Goal: Task Accomplishment & Management: Use online tool/utility

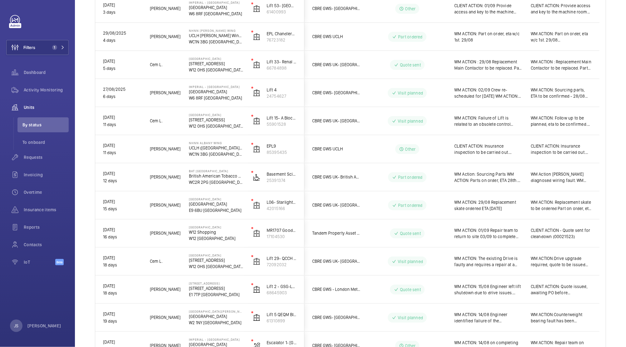
scroll to position [112, 0]
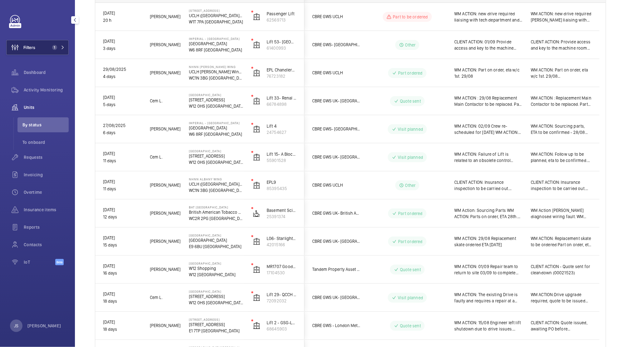
click at [23, 45] on span "Filters" at bounding box center [29, 47] width 12 height 6
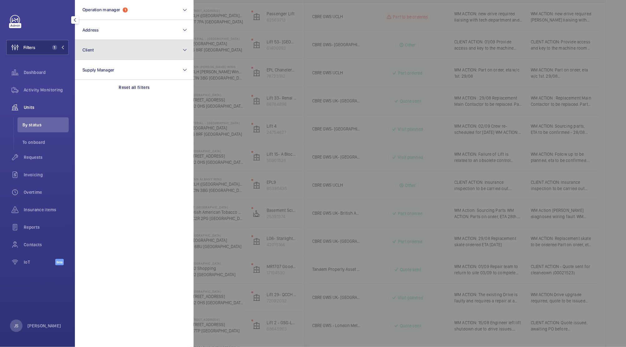
click at [90, 50] on span "Client" at bounding box center [88, 49] width 12 height 5
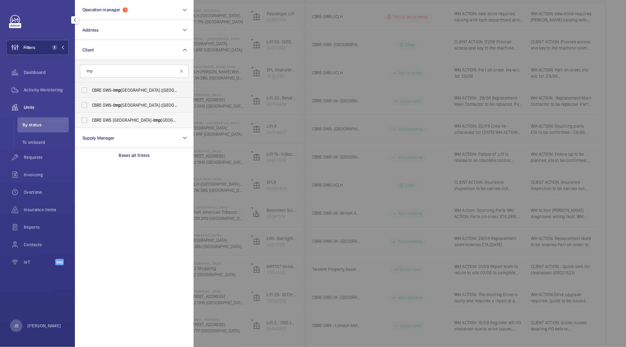
type input "imp"
click at [84, 118] on label "CBRE GWS UK- [GEOGRAPHIC_DATA] ([GEOGRAPHIC_DATA])" at bounding box center [129, 120] width 109 height 15
click at [84, 118] on input "CBRE GWS UK- [GEOGRAPHIC_DATA] ([GEOGRAPHIC_DATA])" at bounding box center [84, 120] width 12 height 12
checkbox input "true"
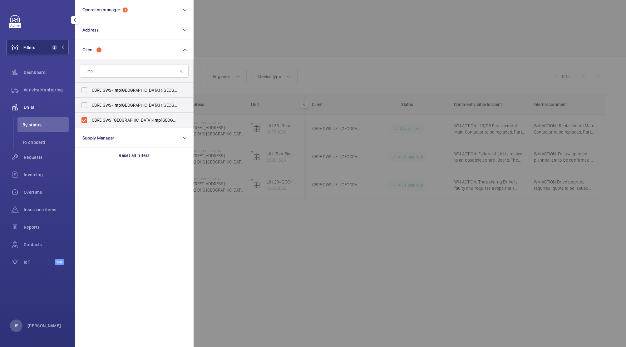
click at [233, 31] on div at bounding box center [506, 173] width 626 height 347
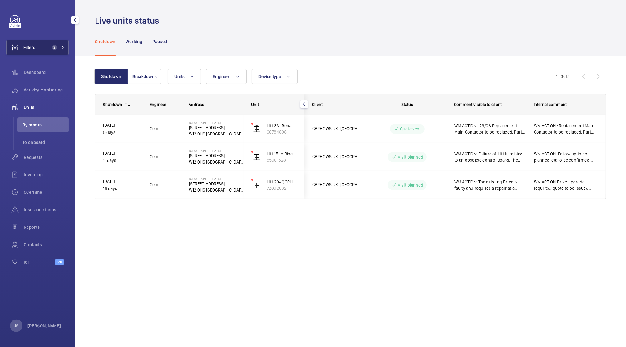
click at [48, 50] on button "Filters 2" at bounding box center [37, 47] width 62 height 15
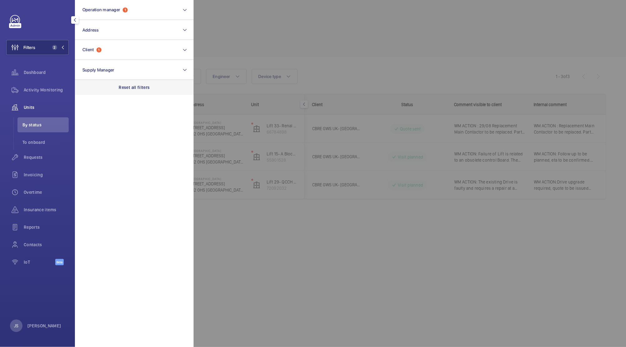
click at [125, 91] on div "Reset all filters" at bounding box center [134, 87] width 119 height 15
click at [289, 47] on div at bounding box center [506, 173] width 626 height 347
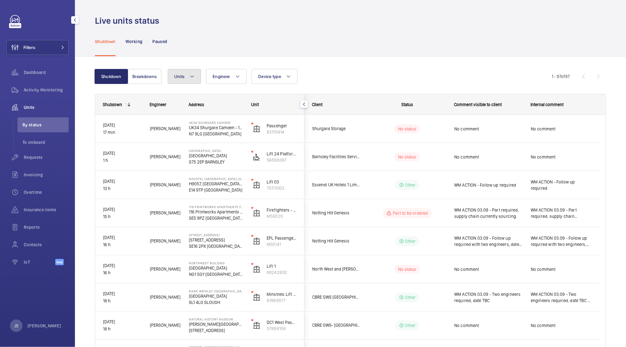
click at [195, 76] on button "Units" at bounding box center [184, 76] width 33 height 15
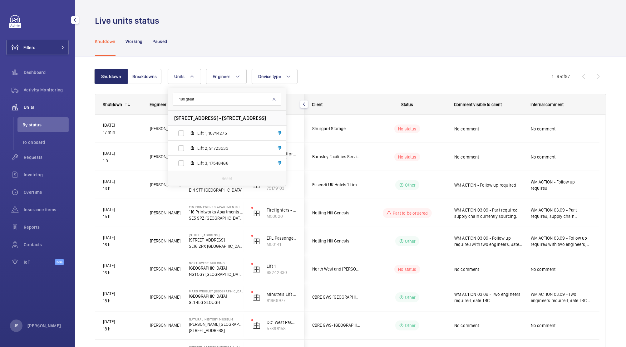
type input "180 great"
click at [180, 132] on label "Lift 1, 10744275" at bounding box center [222, 133] width 108 height 15
click at [180, 132] on input "Lift 1, 10744275" at bounding box center [181, 133] width 12 height 12
checkbox input "true"
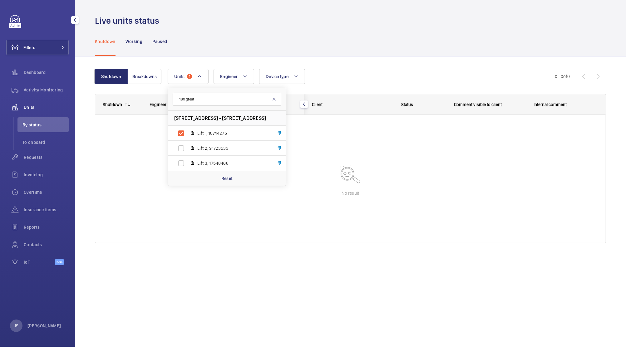
click at [214, 31] on div "Shutdown Working Paused" at bounding box center [350, 42] width 511 height 30
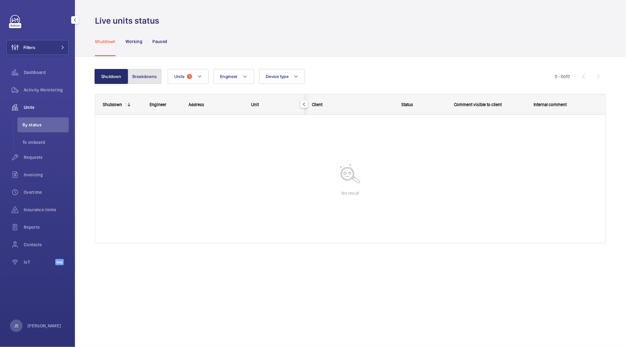
click at [148, 76] on button "Breakdowns" at bounding box center [145, 76] width 34 height 15
click at [38, 159] on span "Requests" at bounding box center [46, 157] width 45 height 6
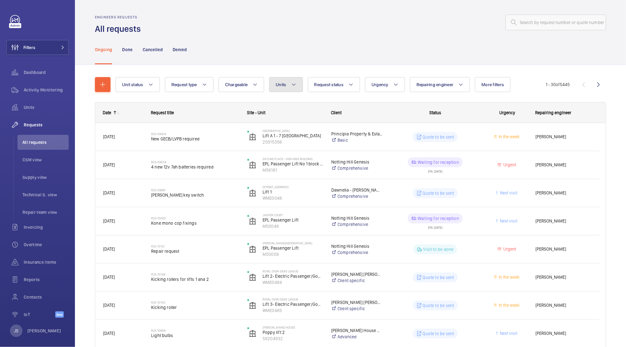
click at [293, 83] on mat-icon at bounding box center [293, 84] width 5 height 7
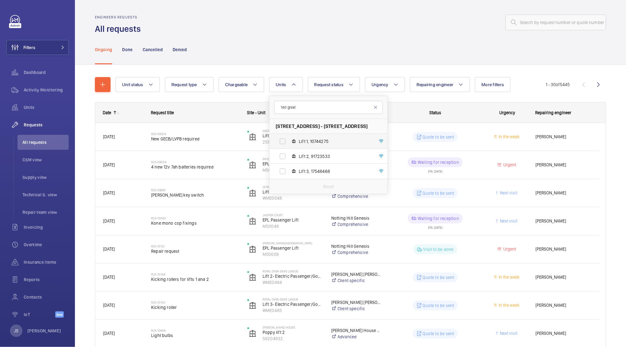
type input "180 great"
click at [282, 143] on label "Lift 1, 10744275" at bounding box center [323, 141] width 108 height 15
click at [282, 143] on input "Lift 1, 10744275" at bounding box center [282, 141] width 12 height 12
checkbox input "true"
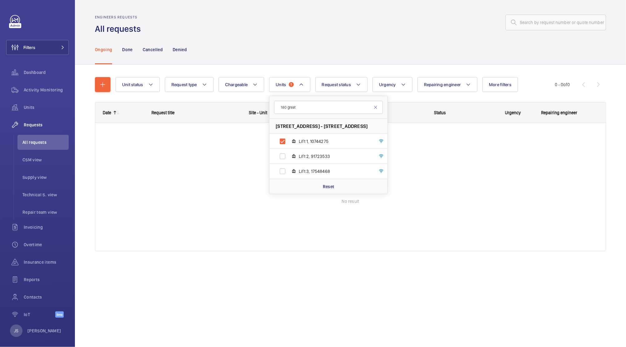
click at [269, 40] on div "Ongoing Done Cancelled Denied" at bounding box center [350, 50] width 511 height 30
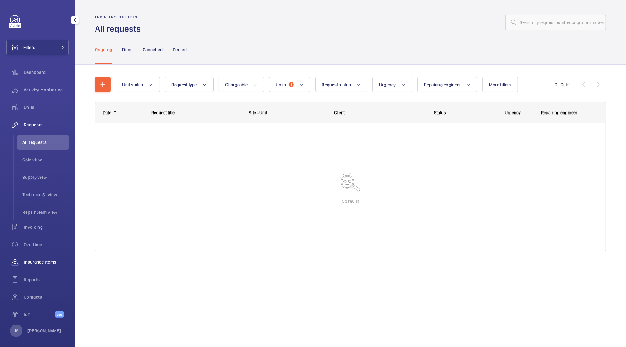
click at [37, 262] on span "Insurance items" at bounding box center [46, 262] width 45 height 6
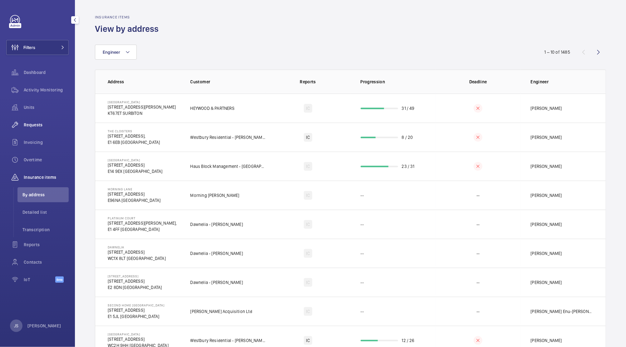
click at [36, 126] on span "Requests" at bounding box center [46, 125] width 45 height 6
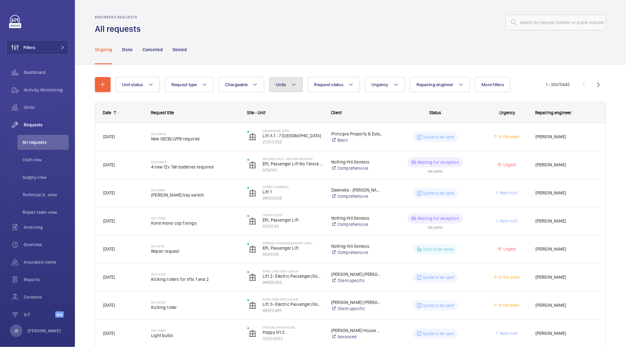
click at [292, 84] on mat-icon at bounding box center [293, 84] width 5 height 7
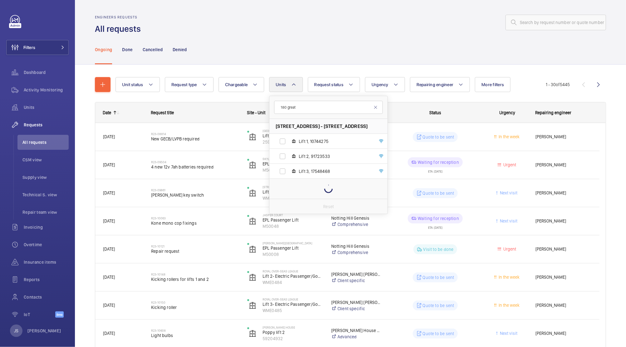
type input "180 great"
click at [282, 140] on label "Lift 1, 10744275" at bounding box center [323, 141] width 108 height 15
click at [282, 140] on input "Lift 1, 10744275" at bounding box center [282, 141] width 12 height 12
checkbox input "true"
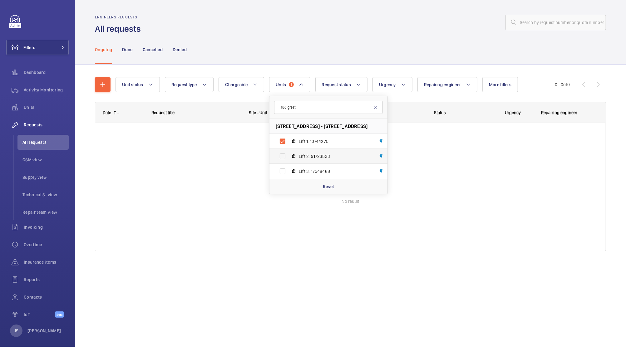
click at [282, 155] on label "Lift 2, 91723533" at bounding box center [323, 156] width 108 height 15
click at [282, 155] on input "Lift 2, 91723533" at bounding box center [282, 156] width 12 height 12
checkbox input "true"
click at [282, 171] on label "Lift 3, 17548468" at bounding box center [323, 171] width 108 height 15
click at [282, 171] on input "Lift 3, 17548468" at bounding box center [282, 171] width 12 height 12
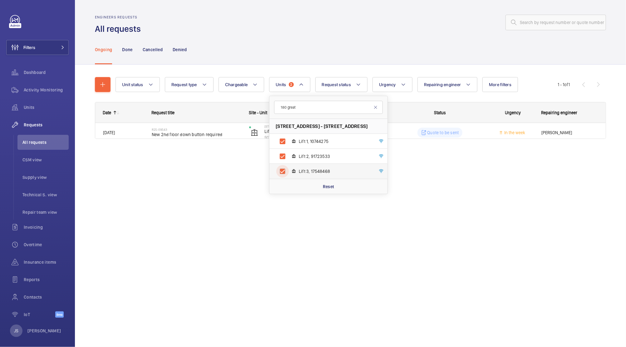
checkbox input "true"
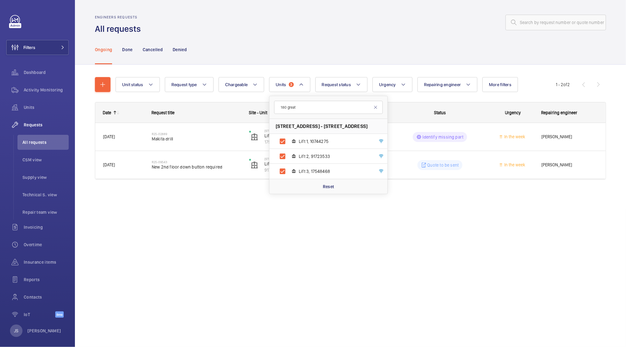
click at [248, 220] on div "Engineers requests All requests Ongoing Done Cancelled Denied Unit status Reque…" at bounding box center [350, 173] width 551 height 347
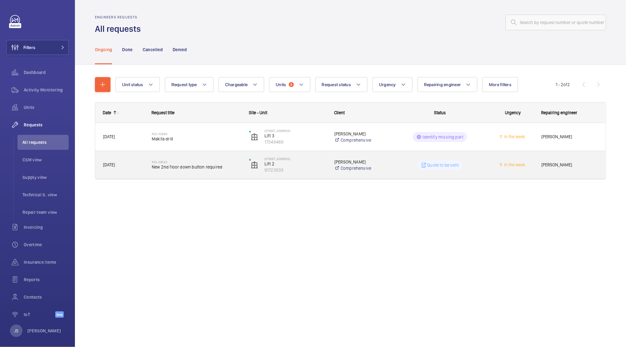
click at [185, 166] on span "New 2nd floor down button required" at bounding box center [196, 167] width 89 height 6
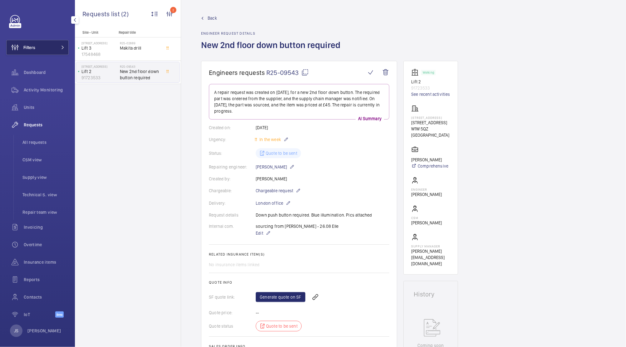
click at [48, 50] on button "Filters" at bounding box center [37, 47] width 62 height 15
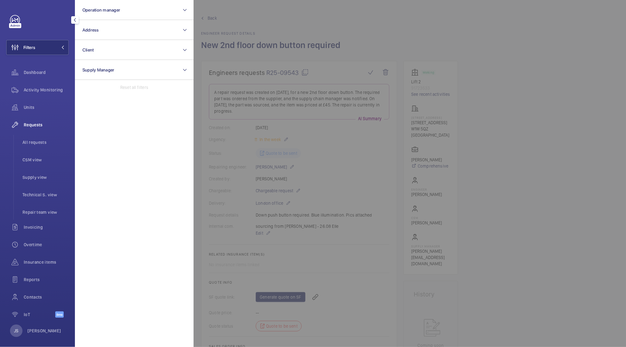
click at [37, 122] on span "Requests" at bounding box center [46, 125] width 45 height 6
click at [35, 107] on span "Units" at bounding box center [46, 107] width 45 height 6
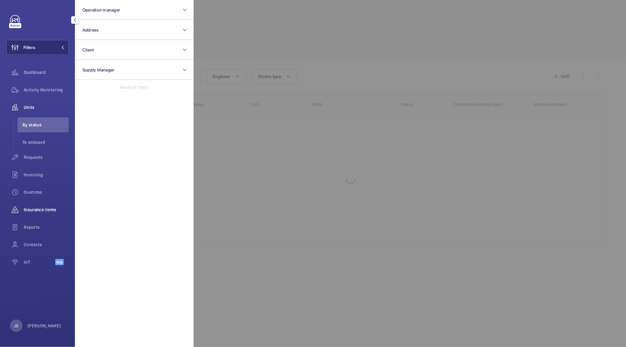
click at [32, 208] on span "Insurance items" at bounding box center [46, 210] width 45 height 6
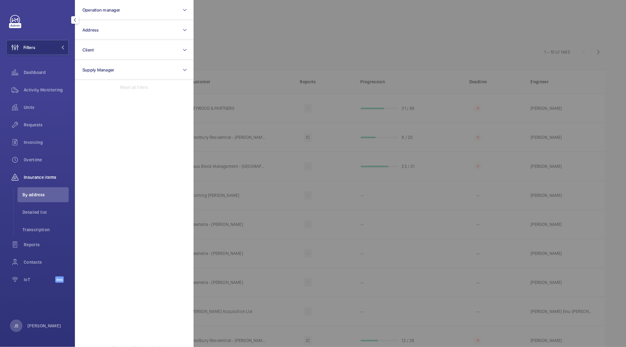
click at [240, 41] on div at bounding box center [506, 173] width 626 height 347
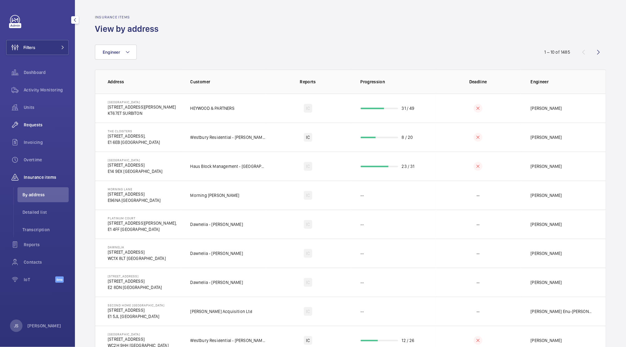
click at [29, 124] on span "Requests" at bounding box center [46, 125] width 45 height 6
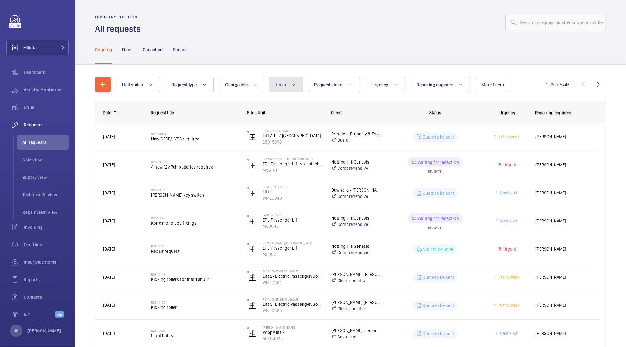
click at [297, 86] on button "Units" at bounding box center [285, 84] width 33 height 15
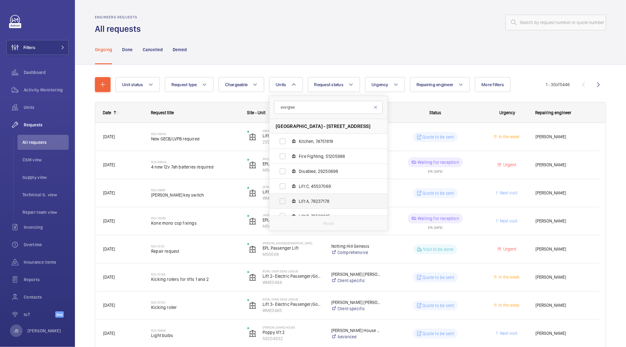
type input "evergree"
click at [280, 200] on label "Lift A, 78237178" at bounding box center [323, 201] width 108 height 15
click at [280, 200] on input "Lift A, 78237178" at bounding box center [282, 201] width 12 height 12
checkbox input "true"
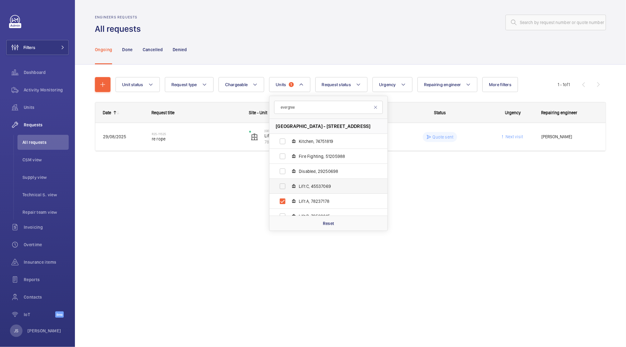
click at [281, 189] on label "Lift C, 45537069" at bounding box center [323, 186] width 108 height 15
click at [281, 189] on input "Lift C, 45537069" at bounding box center [282, 186] width 12 height 12
checkbox input "true"
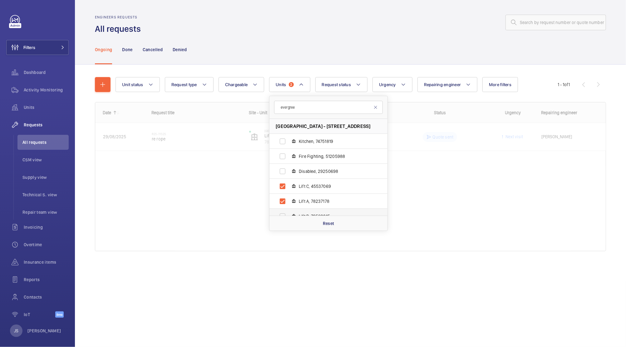
click at [280, 213] on label "Lift B, 79582015" at bounding box center [323, 216] width 108 height 15
click at [280, 213] on input "Lift B, 79582015" at bounding box center [282, 216] width 12 height 12
checkbox input "true"
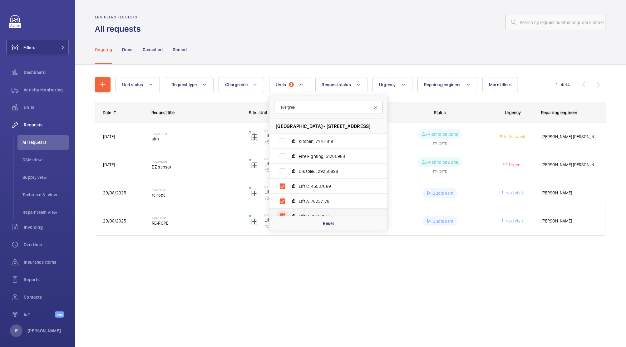
scroll to position [7, 0]
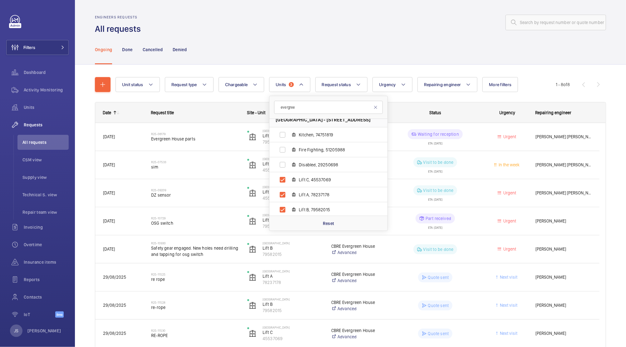
click at [414, 39] on div "Ongoing Done Cancelled Denied" at bounding box center [350, 50] width 511 height 30
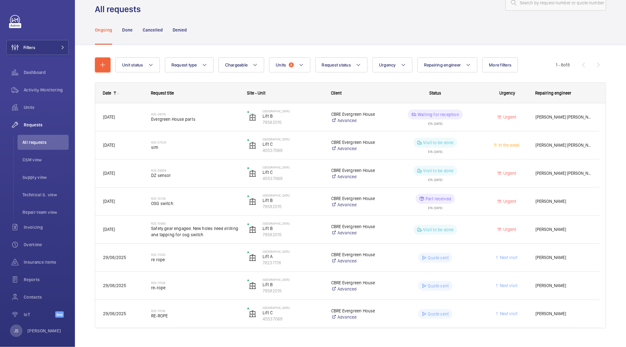
scroll to position [31, 0]
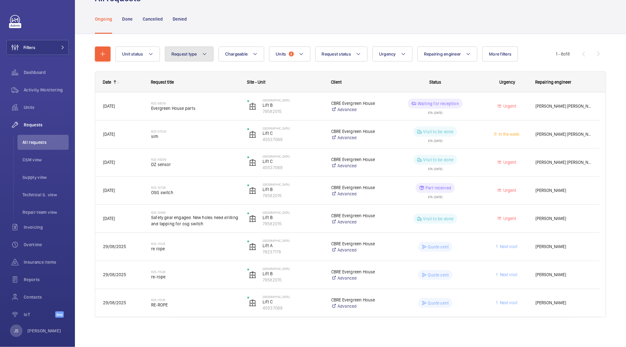
click at [206, 54] on mat-icon at bounding box center [204, 53] width 5 height 7
click at [34, 125] on span "Requests" at bounding box center [46, 125] width 45 height 6
click at [27, 109] on span "Units" at bounding box center [46, 107] width 45 height 6
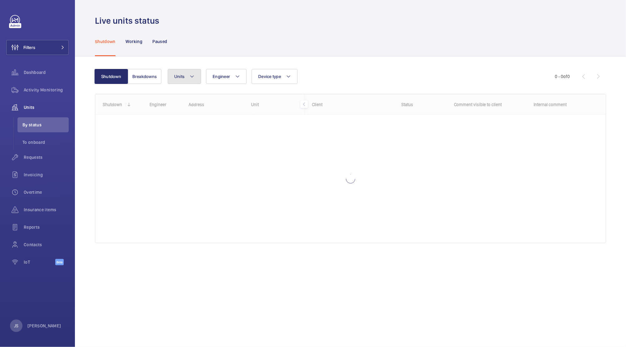
click at [193, 79] on mat-icon at bounding box center [191, 76] width 5 height 7
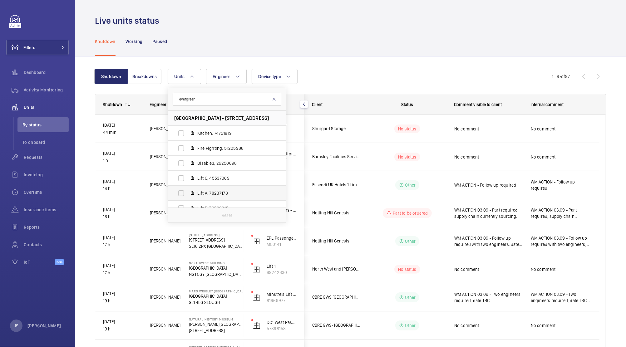
type input "evergreen"
click at [178, 192] on label "Lift A, 78237178" at bounding box center [222, 193] width 108 height 15
click at [178, 192] on input "Lift A, 78237178" at bounding box center [181, 193] width 12 height 12
checkbox input "true"
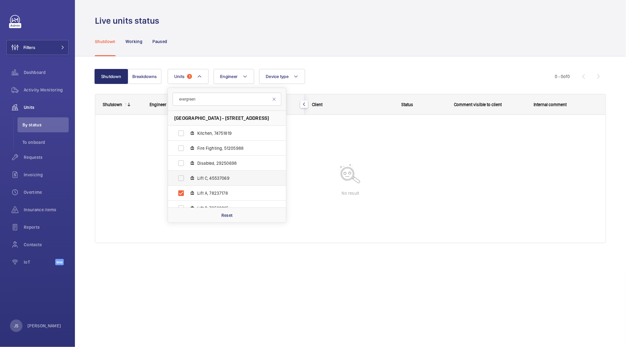
click at [180, 180] on label "Lift C, 45537069" at bounding box center [222, 178] width 108 height 15
click at [180, 180] on input "Lift C, 45537069" at bounding box center [181, 178] width 12 height 12
checkbox input "true"
click at [182, 206] on label "Lift B, 79582015" at bounding box center [222, 208] width 108 height 15
click at [182, 206] on input "Lift B, 79582015" at bounding box center [181, 208] width 12 height 12
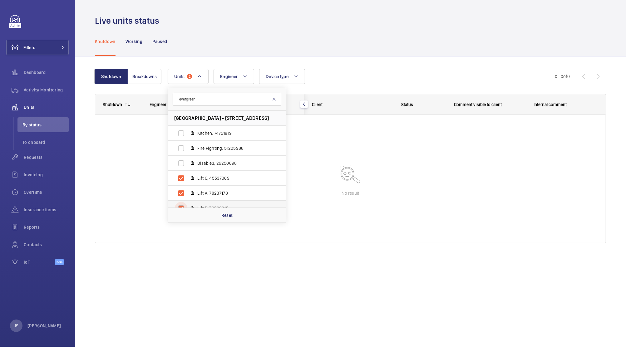
checkbox input "true"
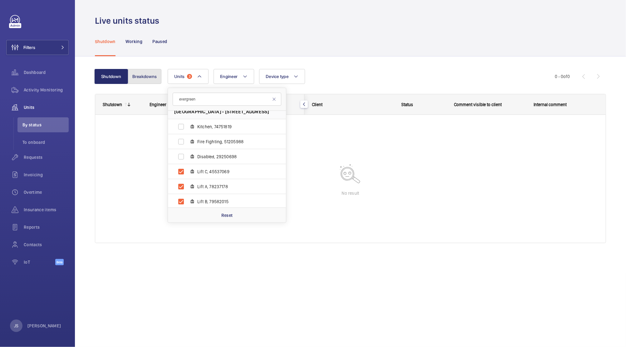
click at [143, 78] on button "Breakdowns" at bounding box center [145, 76] width 34 height 15
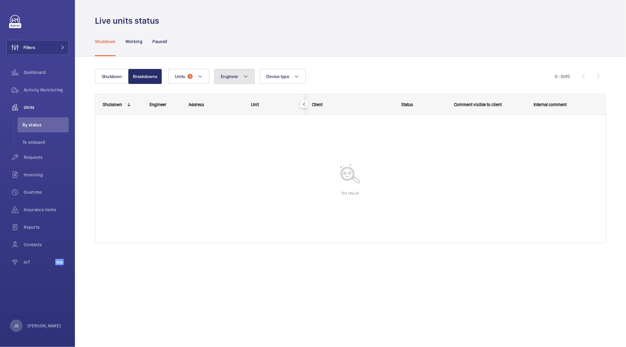
click at [229, 81] on button "Engineer" at bounding box center [234, 76] width 41 height 15
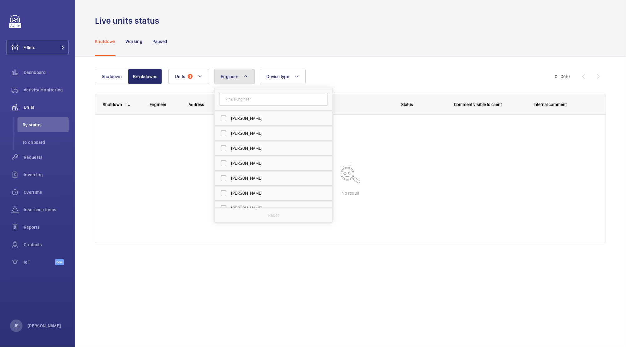
click at [229, 81] on button "Engineer" at bounding box center [234, 76] width 41 height 15
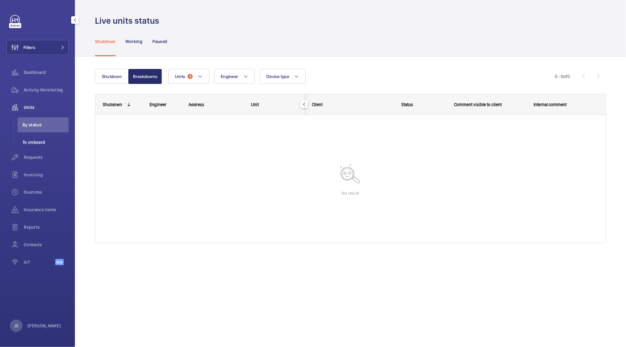
click at [43, 140] on span "To onboard" at bounding box center [45, 142] width 46 height 6
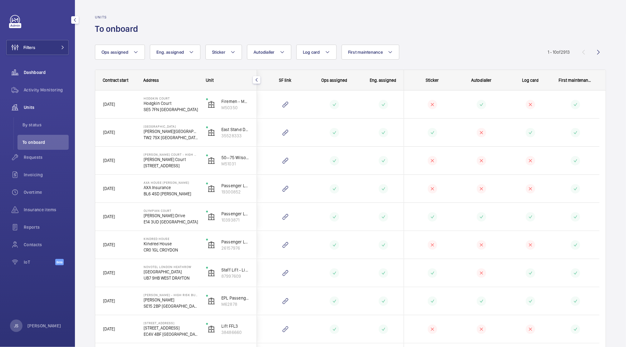
click at [32, 72] on span "Dashboard" at bounding box center [46, 72] width 45 height 6
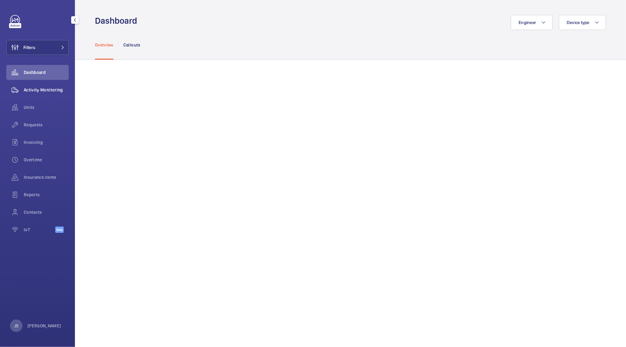
click at [33, 90] on span "Activity Monitoring" at bounding box center [46, 90] width 45 height 6
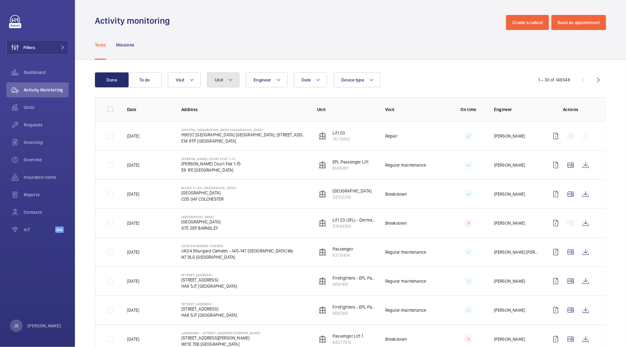
click at [230, 81] on mat-icon at bounding box center [230, 79] width 5 height 7
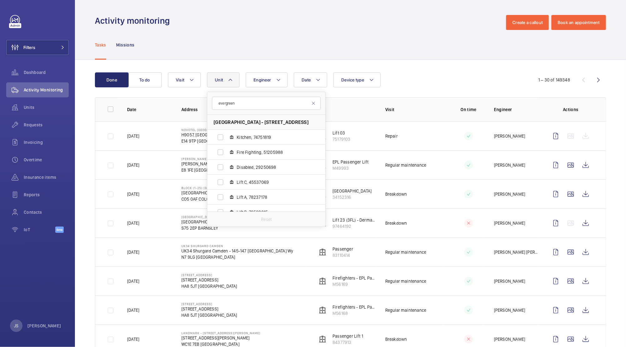
type input "evergreen"
click at [217, 185] on label "Lift C, 45537069" at bounding box center [261, 182] width 108 height 15
click at [217, 185] on input "Lift C, 45537069" at bounding box center [220, 182] width 12 height 12
checkbox input "true"
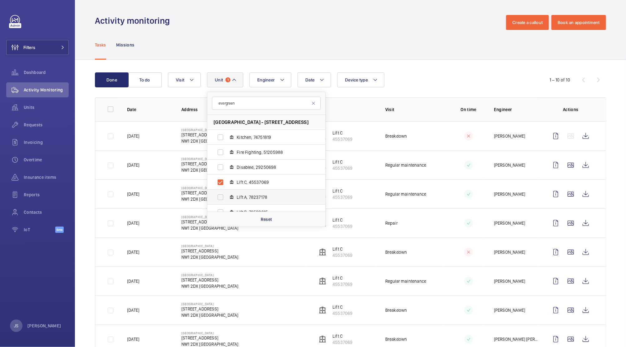
click at [218, 196] on label "Lift A, 78237178" at bounding box center [261, 197] width 108 height 15
click at [218, 196] on input "Lift A, 78237178" at bounding box center [220, 197] width 12 height 12
checkbox input "true"
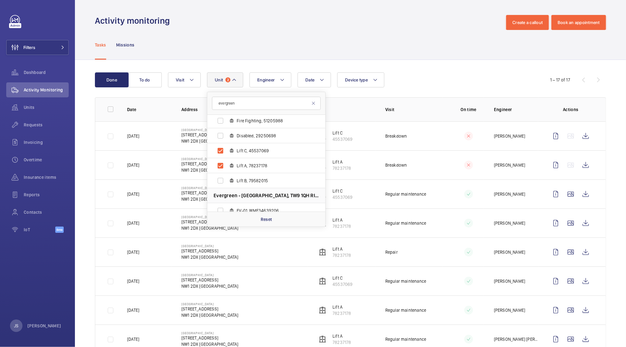
click at [446, 41] on div "Tasks Missions" at bounding box center [350, 45] width 511 height 30
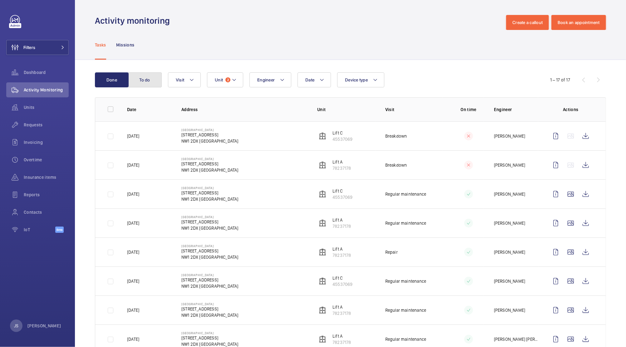
click at [153, 77] on button "To do" at bounding box center [145, 79] width 34 height 15
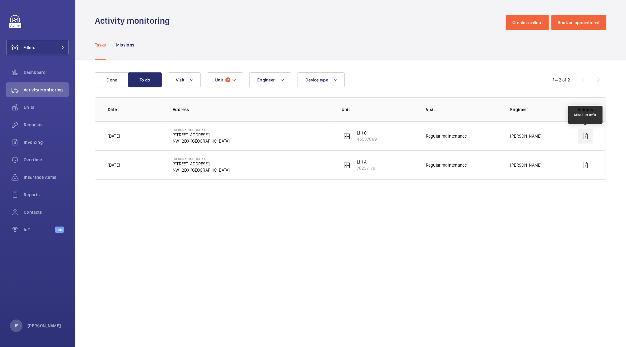
click at [586, 137] on wm-front-icon-button at bounding box center [585, 136] width 15 height 15
click at [191, 82] on mat-icon at bounding box center [191, 79] width 5 height 7
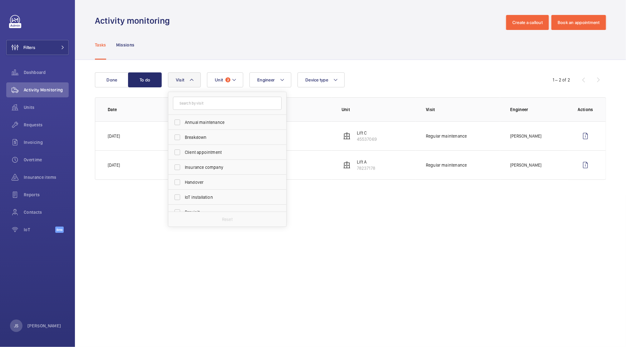
click at [191, 82] on mat-icon at bounding box center [191, 79] width 5 height 7
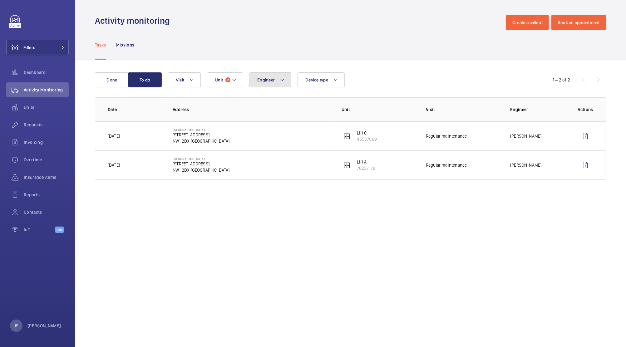
click at [282, 80] on mat-icon at bounding box center [282, 79] width 5 height 7
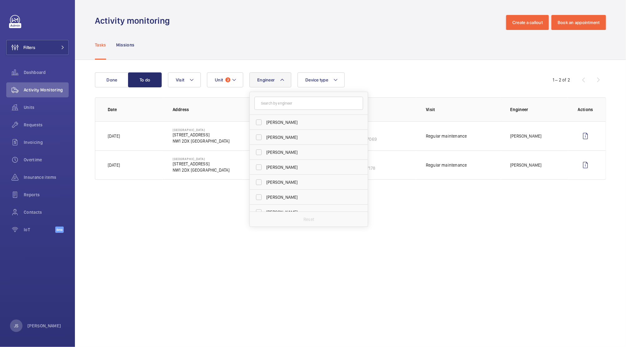
click at [282, 80] on mat-icon at bounding box center [282, 79] width 5 height 7
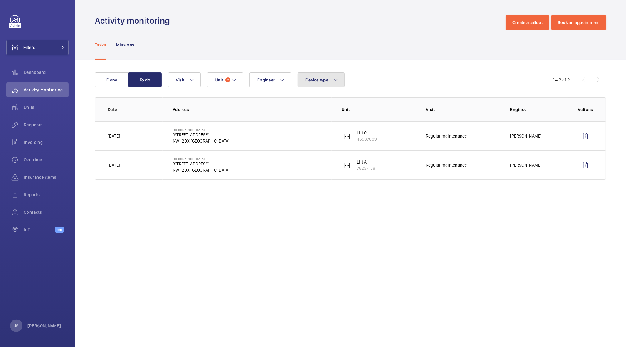
click at [340, 77] on button "Device type" at bounding box center [320, 79] width 47 height 15
click at [172, 216] on wm-front-admin-operations-monitoring "Activity monitoring Create a callout Book an appointment Tasks Missions Done To…" at bounding box center [350, 173] width 551 height 347
click at [107, 80] on button "Done" at bounding box center [112, 79] width 34 height 15
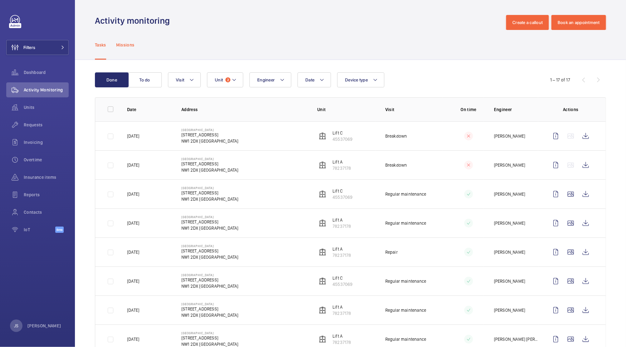
click at [125, 46] on p "Missions" at bounding box center [125, 45] width 18 height 6
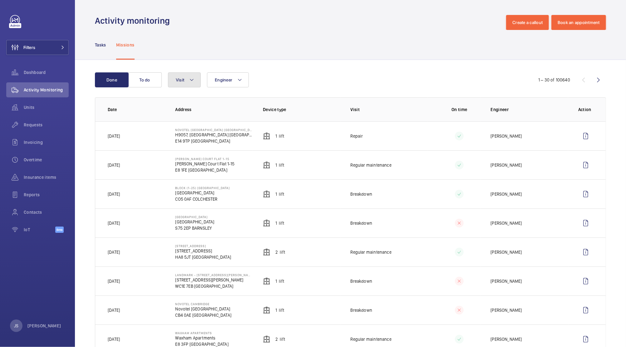
click at [190, 81] on mat-icon at bounding box center [191, 79] width 5 height 7
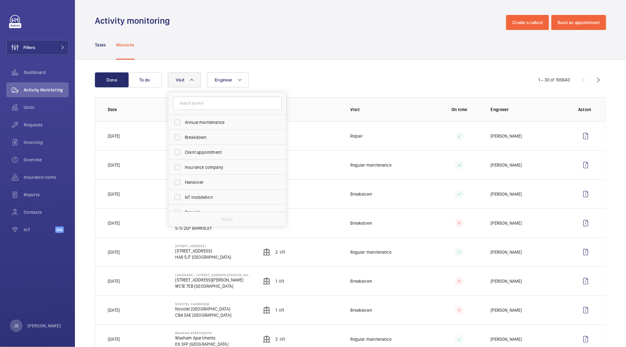
click at [251, 7] on wm-front-admin-header "Activity monitoring Create a callout Book an appointment" at bounding box center [350, 15] width 551 height 30
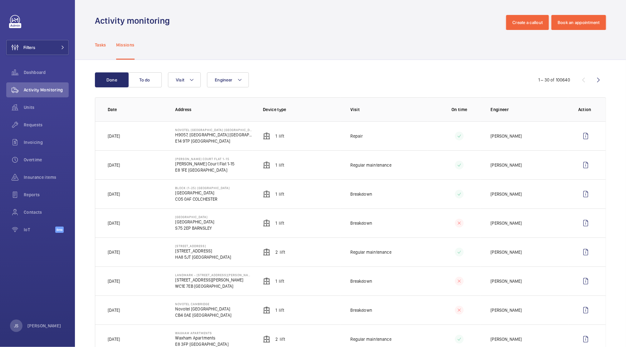
click at [99, 43] on p "Tasks" at bounding box center [100, 45] width 11 height 6
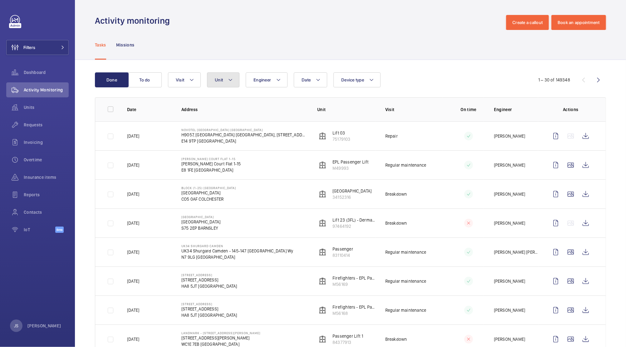
click at [218, 77] on span "Unit" at bounding box center [219, 79] width 8 height 5
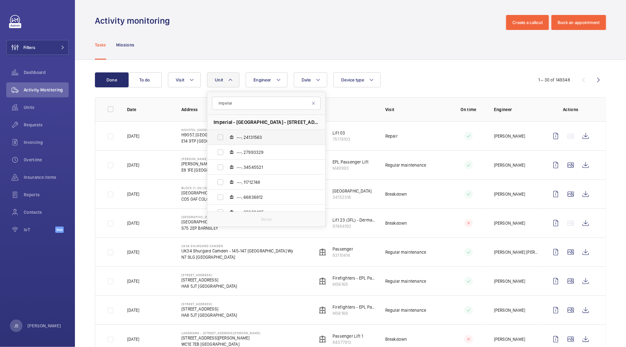
type input "imperial"
click at [221, 139] on label "---, 24131563" at bounding box center [261, 137] width 108 height 15
click at [221, 139] on input "---, 24131563" at bounding box center [220, 137] width 12 height 12
checkbox input "true"
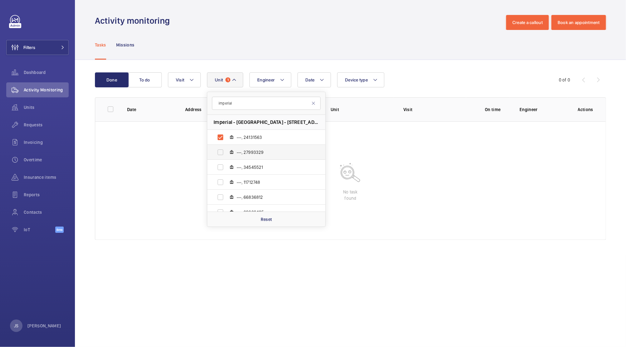
click at [219, 150] on label "---, 27993329" at bounding box center [261, 152] width 108 height 15
click at [219, 150] on input "---, 27993329" at bounding box center [220, 152] width 12 height 12
checkbox input "true"
click at [218, 168] on label "---, 34545521" at bounding box center [261, 167] width 108 height 15
click at [218, 168] on input "---, 34545521" at bounding box center [220, 167] width 12 height 12
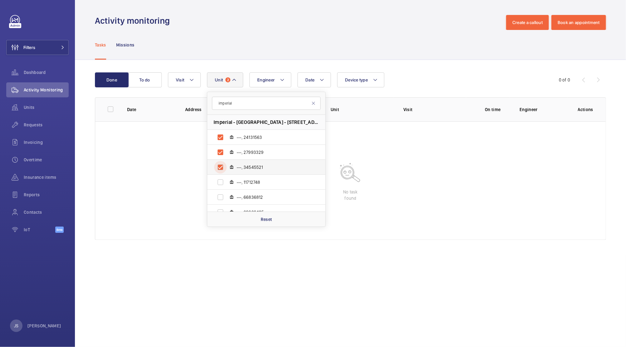
checkbox input "true"
click at [187, 161] on wm-front-table-empty-state "No task found" at bounding box center [350, 180] width 510 height 119
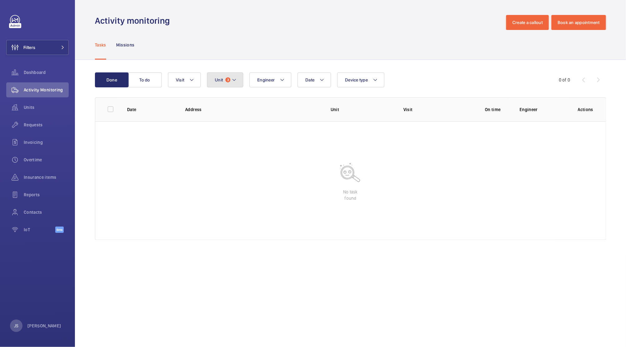
click at [232, 79] on mat-icon at bounding box center [234, 79] width 5 height 7
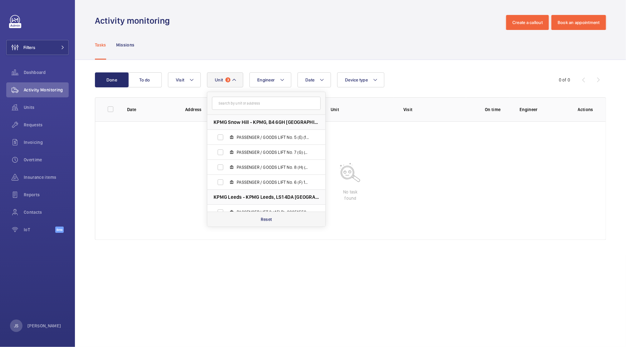
click at [273, 219] on div "Reset" at bounding box center [266, 219] width 118 height 15
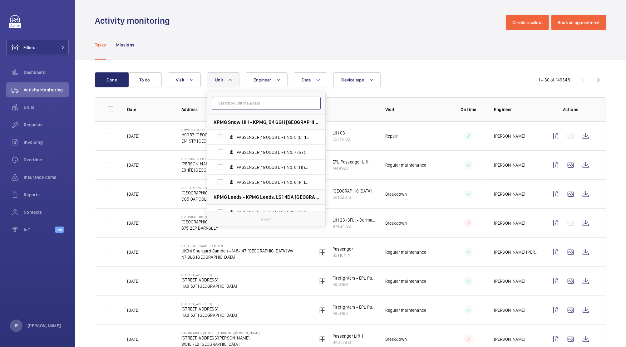
click at [231, 103] on input "text" at bounding box center [266, 103] width 109 height 13
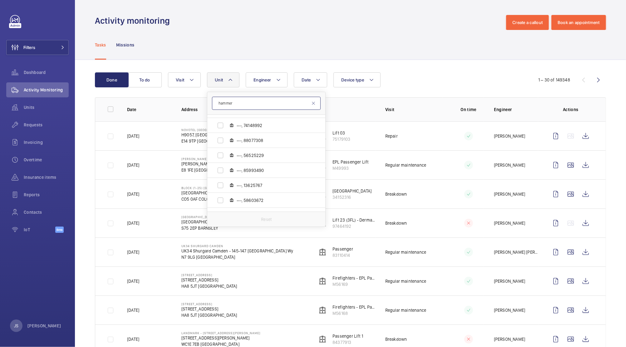
scroll to position [147, 0]
type input "hammer"
click at [220, 184] on label "---, 13625767" at bounding box center [261, 184] width 108 height 15
click at [220, 184] on input "---, 13625767" at bounding box center [220, 185] width 12 height 12
checkbox input "true"
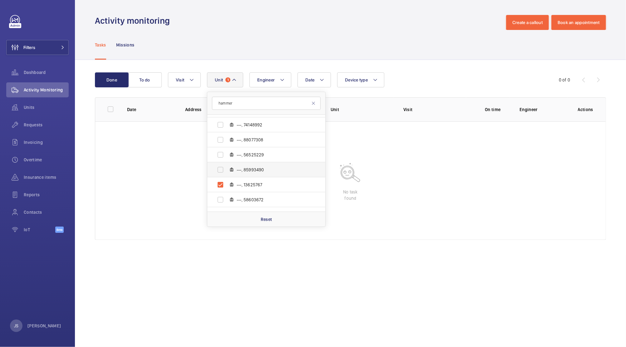
click at [220, 169] on label "---, 85993490" at bounding box center [261, 169] width 108 height 15
click at [220, 169] on input "---, 85993490" at bounding box center [220, 170] width 12 height 12
checkbox input "true"
click at [220, 156] on label "---, 56525229" at bounding box center [261, 154] width 108 height 15
click at [220, 156] on input "---, 56525229" at bounding box center [220, 155] width 12 height 12
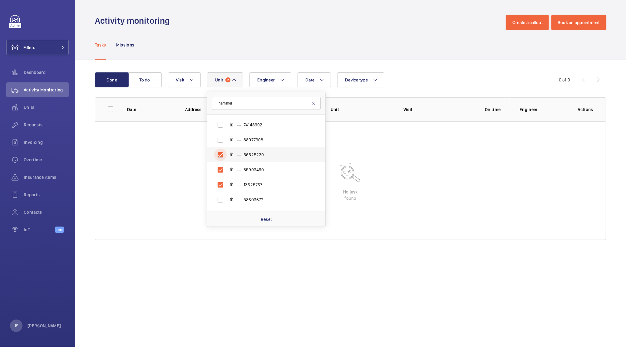
checkbox input "true"
click at [219, 141] on label "---, 88077308" at bounding box center [261, 139] width 108 height 15
click at [219, 141] on input "---, 88077308" at bounding box center [220, 140] width 12 height 12
checkbox input "true"
click at [220, 127] on label "---, 74148992" at bounding box center [261, 124] width 108 height 15
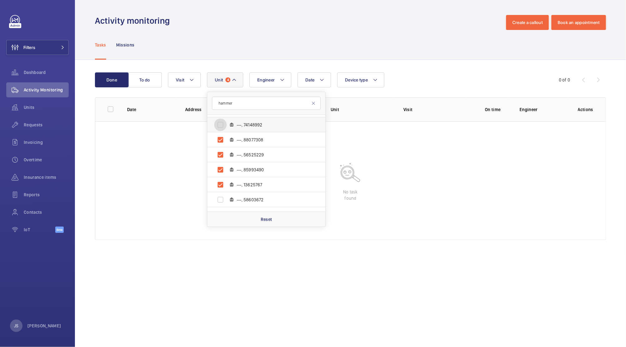
click at [220, 127] on input "---, 74148992" at bounding box center [220, 125] width 12 height 12
checkbox input "true"
click at [313, 104] on mat-icon at bounding box center [313, 103] width 5 height 5
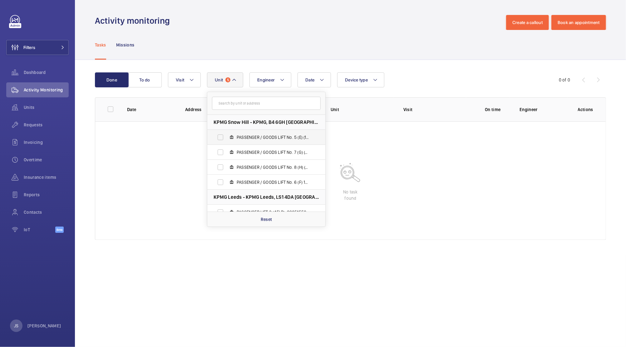
click at [217, 139] on label "PASSENGER / GOODS LIFT No. 5 (E) (13FLR), 60550945" at bounding box center [261, 137] width 108 height 15
click at [217, 139] on input "PASSENGER / GOODS LIFT No. 5 (E) (13FLR), 60550945" at bounding box center [220, 137] width 12 height 12
checkbox input "true"
click at [220, 151] on label "PASSENGER / GOODS LIFT No. 7 (G) (13FLR), 57170702" at bounding box center [261, 152] width 108 height 15
click at [220, 151] on input "PASSENGER / GOODS LIFT No. 7 (G) (13FLR), 57170702" at bounding box center [220, 152] width 12 height 12
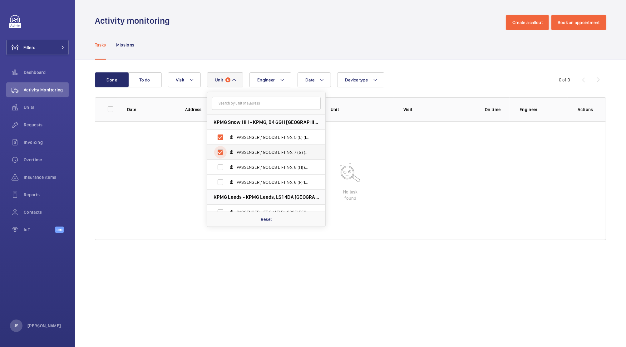
checkbox input "true"
click at [220, 165] on label "PASSENGER / GOODS LIFT No. 8 (H) (13FLR), 17009996" at bounding box center [261, 167] width 108 height 15
click at [220, 165] on input "PASSENGER / GOODS LIFT No. 8 (H) (13FLR), 17009996" at bounding box center [220, 167] width 12 height 12
checkbox input "true"
click at [265, 221] on p "Reset" at bounding box center [267, 219] width 12 height 6
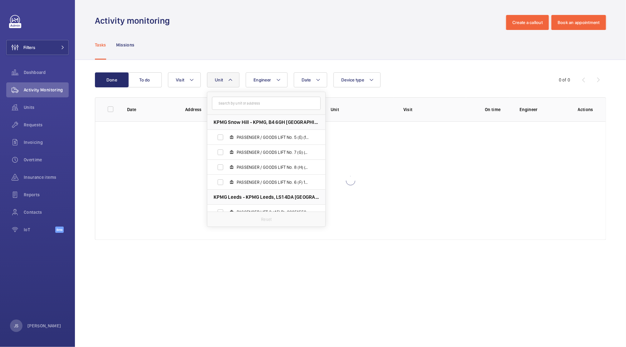
click at [239, 247] on div "Done To do Date Engineer Unit KPMG [GEOGRAPHIC_DATA] - KPMG, B4 6GH BIRMINGHAM …" at bounding box center [350, 157] width 551 height 195
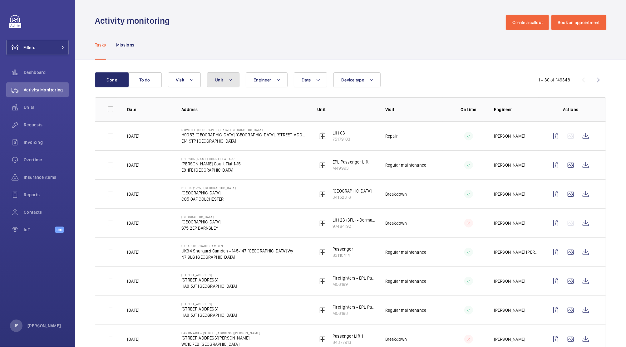
click at [231, 80] on mat-icon at bounding box center [230, 79] width 5 height 7
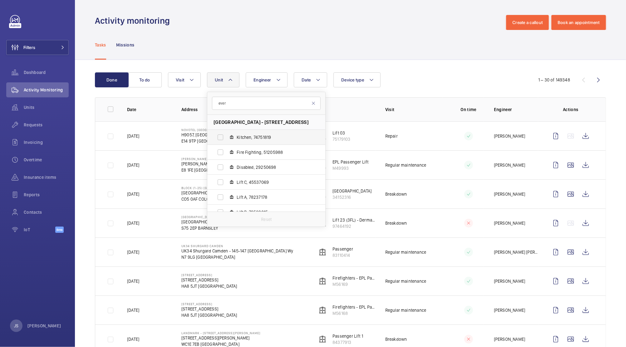
type input "ever"
click at [221, 138] on label "Kitchen, 74751819" at bounding box center [261, 137] width 108 height 15
click at [221, 138] on input "Kitchen, 74751819" at bounding box center [220, 137] width 12 height 12
checkbox input "true"
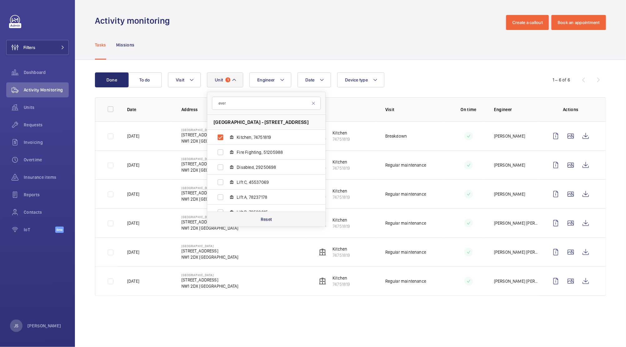
click at [264, 218] on p "Reset" at bounding box center [267, 219] width 12 height 6
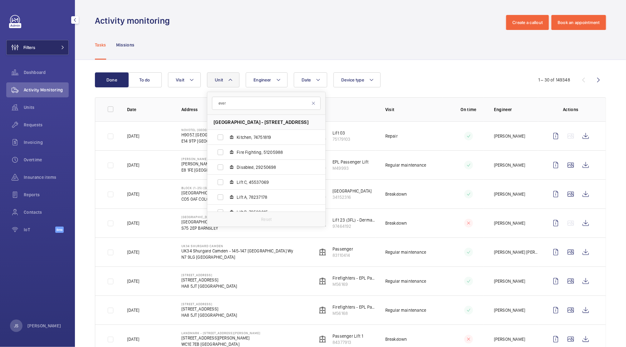
click at [45, 48] on button "Filters" at bounding box center [37, 47] width 62 height 15
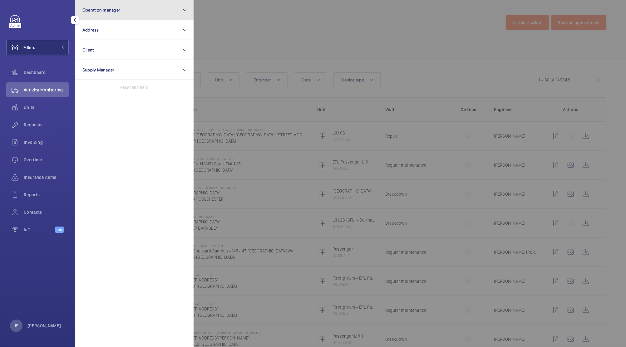
click at [99, 6] on button "Operation manager" at bounding box center [134, 10] width 119 height 20
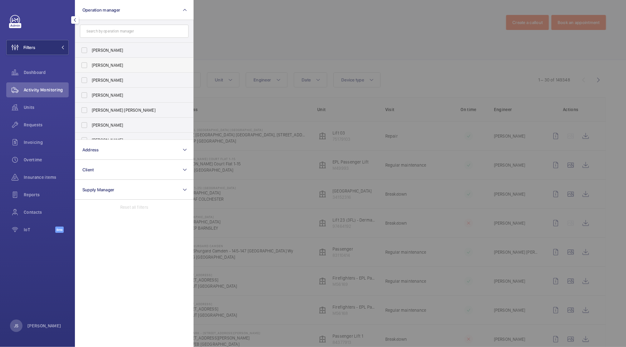
click at [97, 66] on span "[PERSON_NAME]" at bounding box center [135, 65] width 86 height 6
click at [91, 66] on input "[PERSON_NAME]" at bounding box center [84, 65] width 12 height 12
checkbox input "true"
click at [35, 90] on span "Activity Monitoring" at bounding box center [46, 90] width 45 height 6
click at [38, 28] on div "Filters 1 Operation manager 1 [PERSON_NAME] [PERSON_NAME] [PERSON_NAME] [PERSON…" at bounding box center [37, 127] width 62 height 225
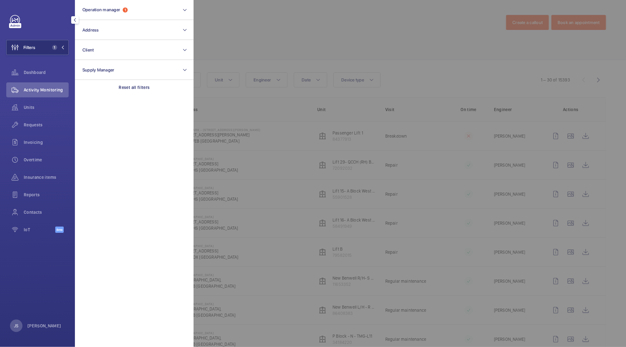
click at [207, 36] on div at bounding box center [506, 173] width 626 height 347
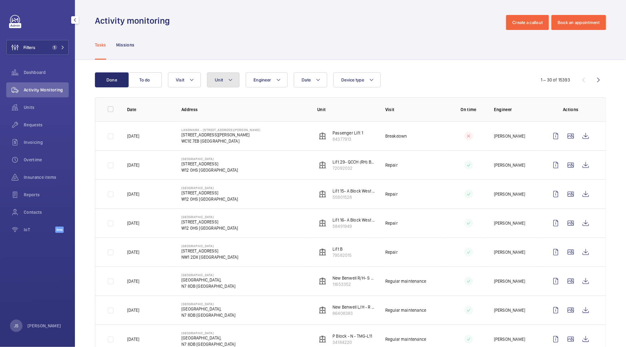
click at [228, 79] on mat-icon at bounding box center [230, 79] width 5 height 7
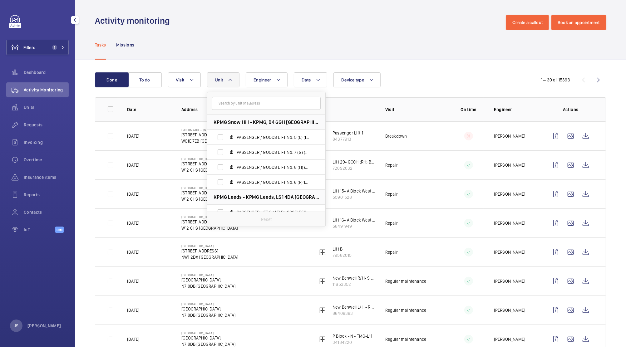
click at [263, 104] on input "text" at bounding box center [266, 103] width 109 height 13
type input "ever"
click at [220, 139] on label "Kitchen, 74751819" at bounding box center [261, 137] width 108 height 15
click at [220, 139] on input "Kitchen, 74751819" at bounding box center [220, 137] width 12 height 12
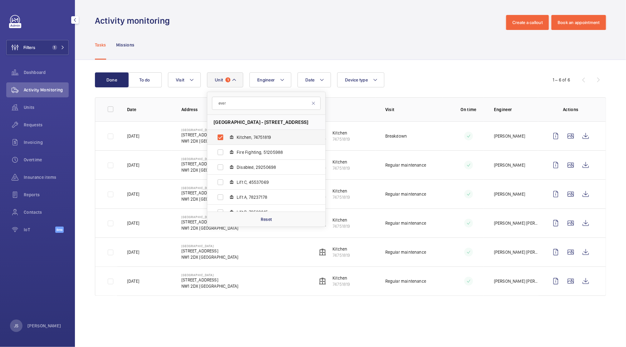
click at [220, 139] on label "Kitchen, 74751819" at bounding box center [261, 137] width 108 height 15
click at [220, 139] on input "Kitchen, 74751819" at bounding box center [220, 137] width 12 height 12
checkbox input "false"
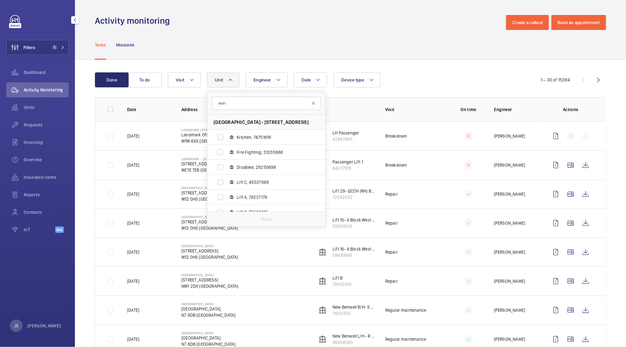
click at [314, 103] on mat-icon at bounding box center [313, 103] width 5 height 5
click at [312, 103] on input "text" at bounding box center [266, 103] width 109 height 13
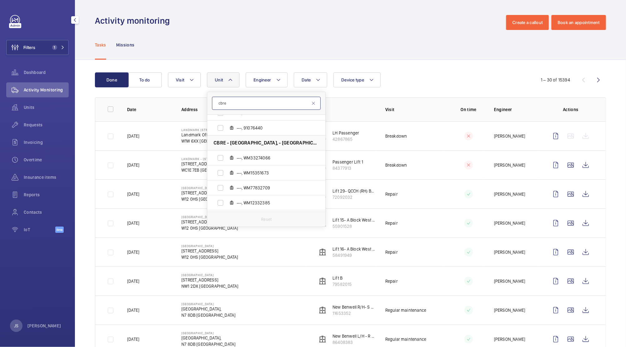
scroll to position [220, 0]
type input "cbre"
click at [221, 157] on label "---, WM33274066" at bounding box center [261, 156] width 108 height 15
click at [221, 157] on input "---, WM33274066" at bounding box center [220, 156] width 12 height 12
checkbox input "true"
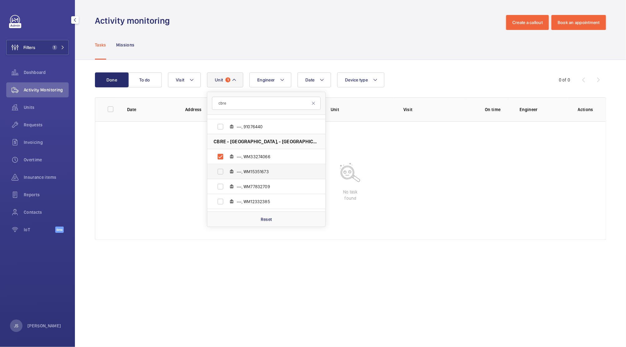
click at [220, 169] on label "---, WM15351673" at bounding box center [261, 171] width 108 height 15
click at [220, 169] on input "---, WM15351673" at bounding box center [220, 171] width 12 height 12
checkbox input "true"
click at [220, 184] on label "---, WM77832709" at bounding box center [261, 186] width 108 height 15
click at [220, 184] on input "---, WM77832709" at bounding box center [220, 186] width 12 height 12
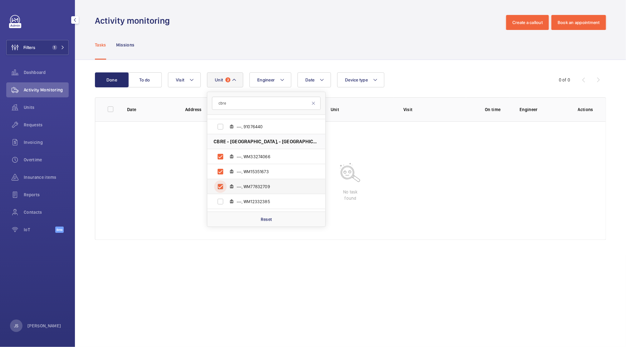
checkbox input "true"
click at [218, 156] on label "---, WM33274066" at bounding box center [261, 156] width 108 height 15
click at [218, 156] on input "---, WM33274066" at bounding box center [220, 156] width 12 height 12
checkbox input "false"
click at [220, 169] on label "---, WM15351673" at bounding box center [261, 171] width 108 height 15
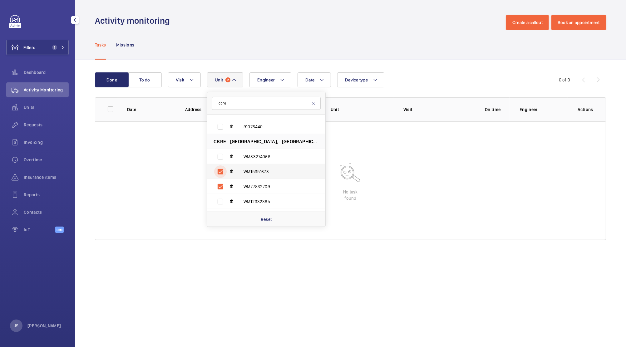
click at [220, 169] on input "---, WM15351673" at bounding box center [220, 171] width 12 height 12
checkbox input "false"
click at [220, 185] on label "---, WM77832709" at bounding box center [261, 186] width 108 height 15
click at [220, 185] on input "---, WM77832709" at bounding box center [220, 186] width 12 height 12
checkbox input "false"
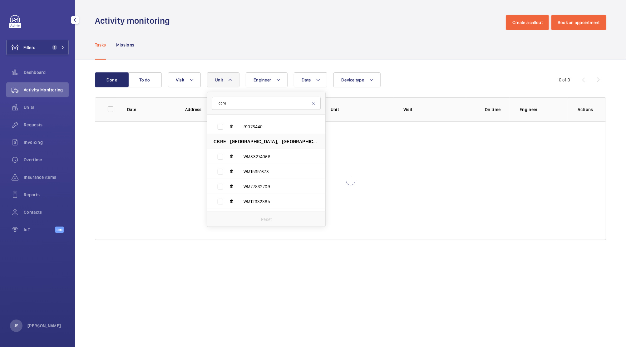
click at [265, 217] on p "Reset" at bounding box center [266, 219] width 11 height 6
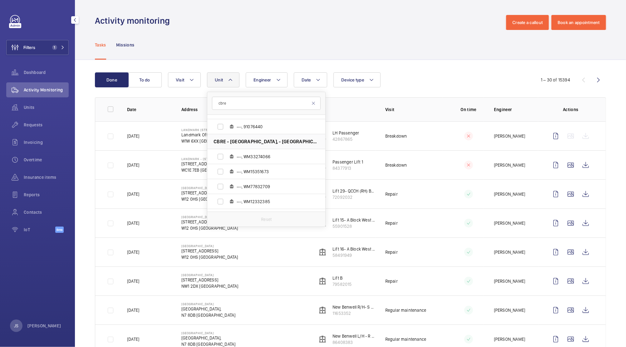
click at [365, 20] on div "Activity monitoring Create a callout Book an appointment" at bounding box center [350, 22] width 511 height 15
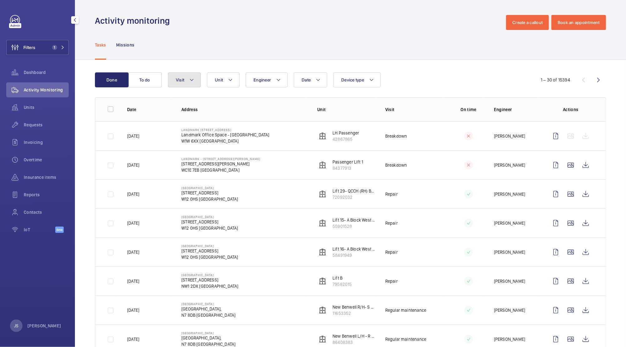
click at [176, 82] on span "Visit" at bounding box center [180, 79] width 8 height 5
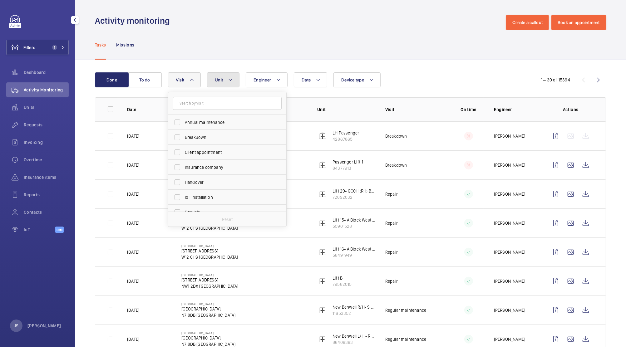
click at [225, 82] on button "Unit" at bounding box center [223, 79] width 32 height 15
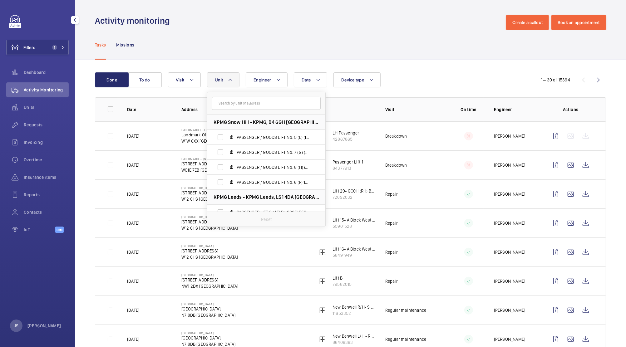
click at [281, 102] on input "text" at bounding box center [266, 103] width 109 height 13
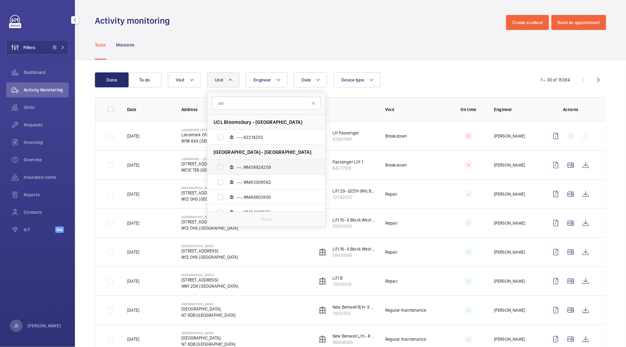
type input "ucl"
click at [221, 168] on label "---, WM38924209" at bounding box center [261, 167] width 108 height 15
click at [221, 168] on input "---, WM38924209" at bounding box center [220, 167] width 12 height 12
checkbox input "true"
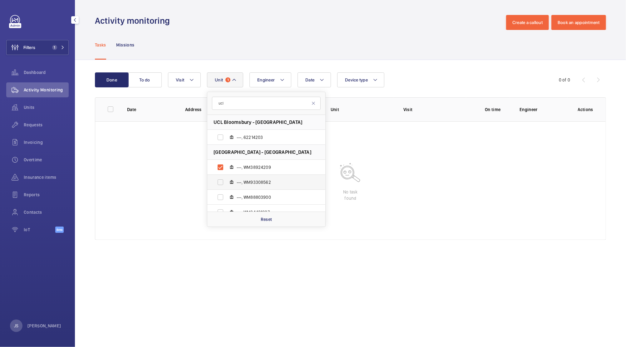
click at [220, 184] on label "---, WM93308562" at bounding box center [261, 182] width 108 height 15
click at [220, 184] on input "---, WM93308562" at bounding box center [220, 182] width 12 height 12
checkbox input "true"
click at [222, 199] on label "---, WM88803900" at bounding box center [261, 197] width 108 height 15
click at [222, 199] on input "---, WM88803900" at bounding box center [220, 197] width 12 height 12
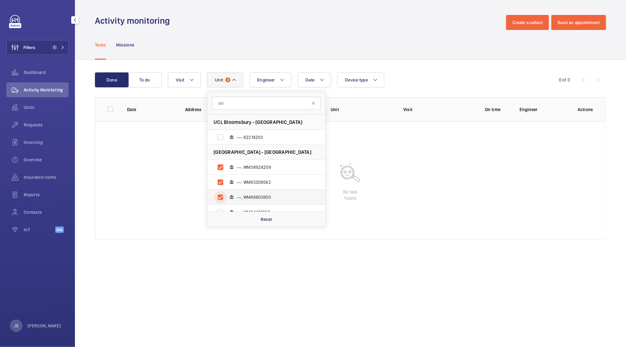
checkbox input "true"
click at [184, 197] on wm-front-table-empty-state "No task found" at bounding box center [350, 180] width 510 height 119
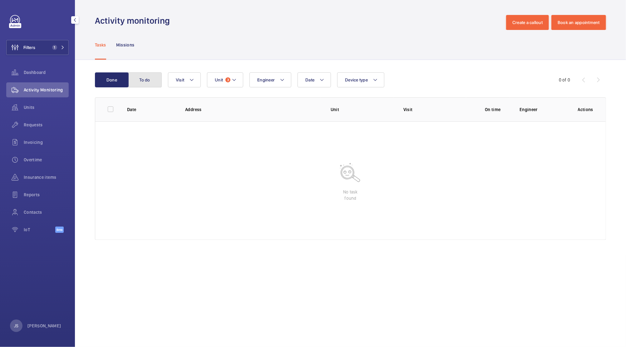
click at [143, 80] on button "To do" at bounding box center [145, 79] width 34 height 15
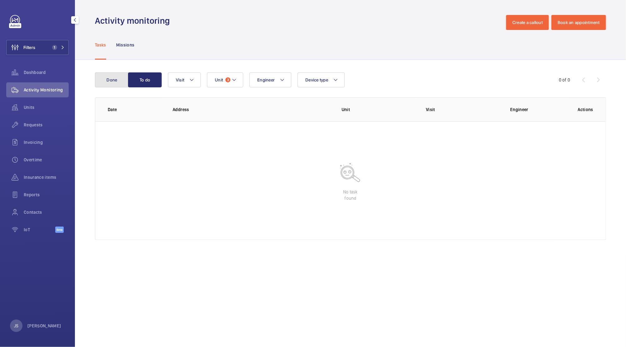
click at [111, 80] on button "Done" at bounding box center [112, 79] width 34 height 15
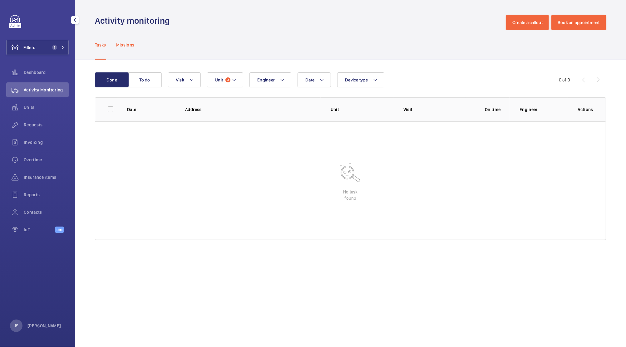
click at [119, 46] on p "Missions" at bounding box center [125, 45] width 18 height 6
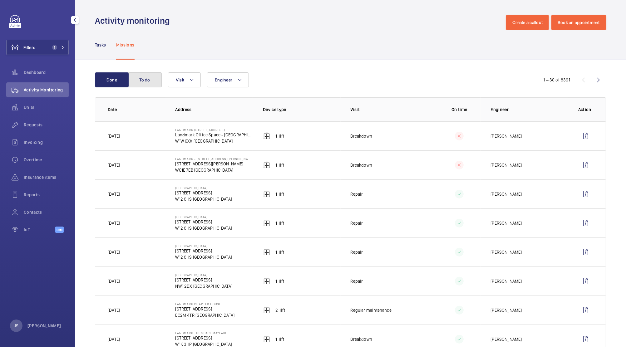
click at [147, 83] on button "To do" at bounding box center [145, 79] width 34 height 15
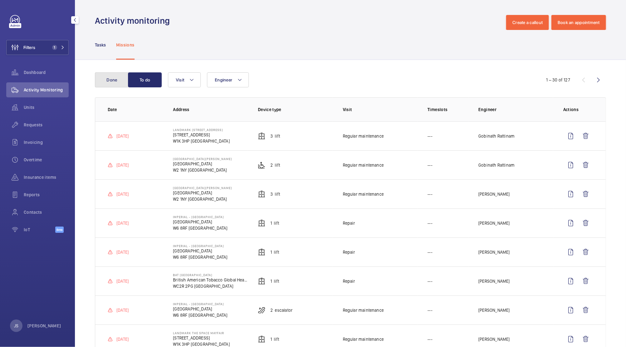
click at [115, 82] on button "Done" at bounding box center [112, 79] width 34 height 15
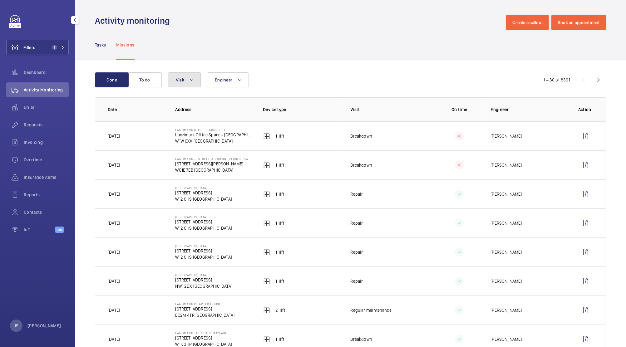
click at [185, 80] on button "Visit" at bounding box center [184, 79] width 33 height 15
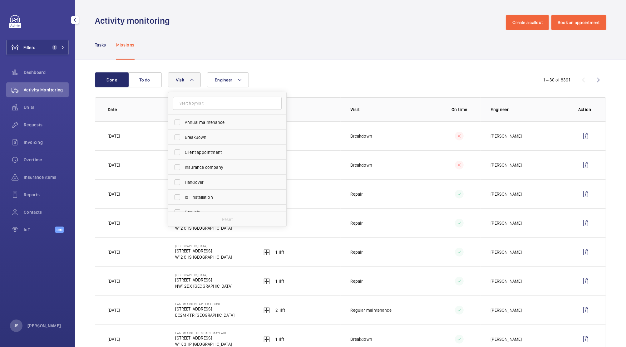
click at [149, 99] on th "Date" at bounding box center [130, 109] width 70 height 24
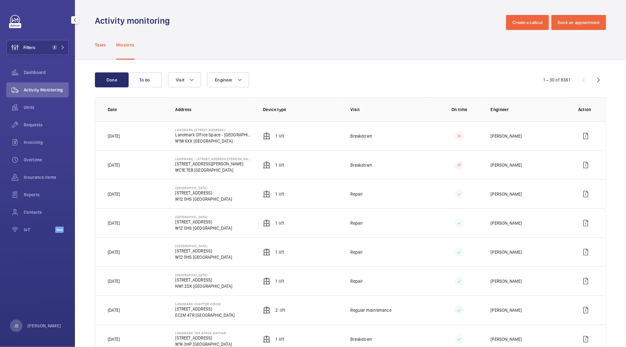
click at [101, 47] on p "Tasks" at bounding box center [100, 45] width 11 height 6
